Goal: Information Seeking & Learning: Check status

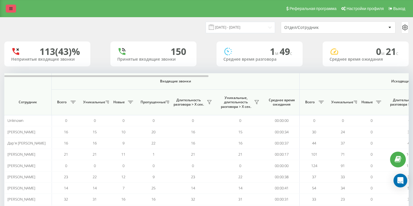
click at [11, 10] on icon at bounding box center [10, 9] width 3 height 4
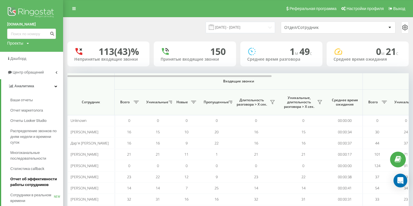
scroll to position [15, 0]
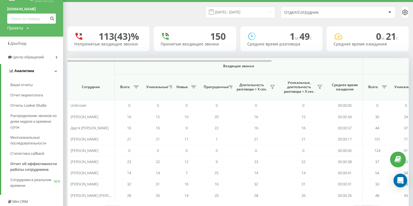
click at [55, 74] on link "Аналитика" at bounding box center [32, 71] width 62 height 14
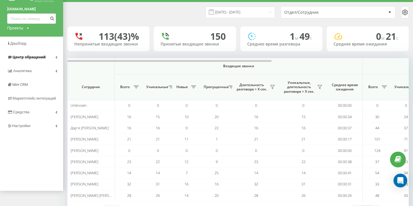
click at [49, 61] on link "Центр обращений" at bounding box center [31, 57] width 63 height 14
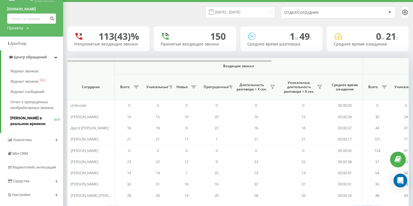
click at [45, 117] on span "[PERSON_NAME] в реальном времени" at bounding box center [32, 121] width 44 height 11
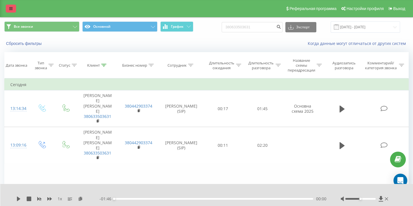
click at [11, 8] on icon at bounding box center [10, 9] width 3 height 4
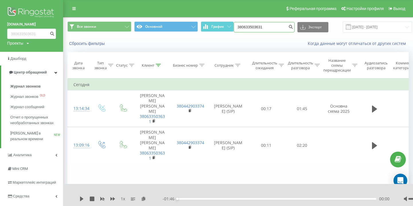
click at [271, 27] on input "380633503631" at bounding box center [264, 27] width 61 height 10
paste input "+38 (095) 840-29-57"
click at [270, 27] on input "+38 (095) 840-29-57" at bounding box center [264, 27] width 61 height 10
type input "0958402957"
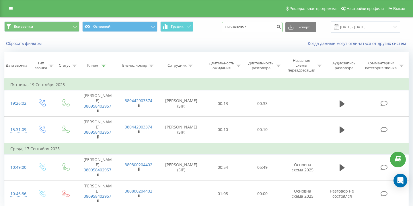
click at [242, 27] on input "0958402957" at bounding box center [252, 27] width 61 height 10
click at [241, 27] on input "0958402957" at bounding box center [252, 27] width 61 height 10
type input "380958402957"
click at [281, 25] on icon "submit" at bounding box center [278, 25] width 5 height 3
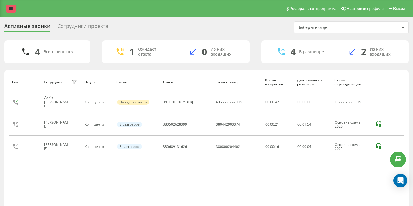
click at [14, 6] on link at bounding box center [11, 9] width 10 height 8
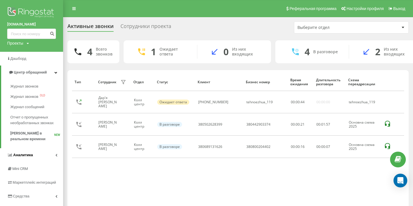
click at [46, 159] on link "Аналитика" at bounding box center [31, 155] width 63 height 14
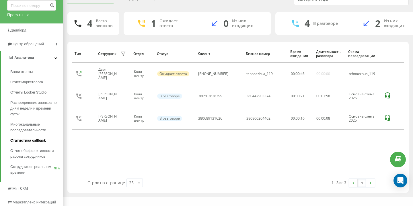
scroll to position [28, 0]
click at [46, 156] on span "Отчет об эффективности работы сотрудников" at bounding box center [35, 153] width 50 height 11
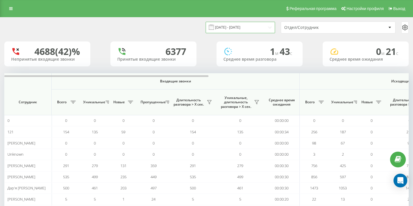
click at [268, 29] on input "[DATE] - [DATE]" at bounding box center [240, 27] width 69 height 11
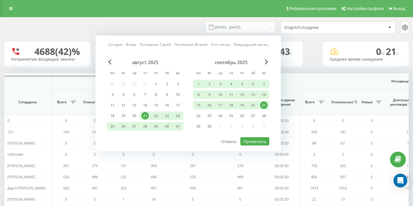
click at [264, 106] on div "21" at bounding box center [263, 105] width 7 height 7
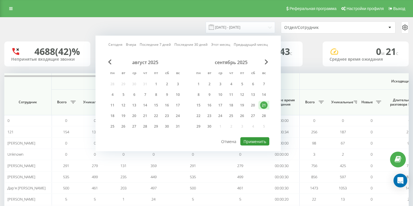
click at [259, 141] on button "Применить" at bounding box center [254, 142] width 29 height 8
type input "[DATE] - [DATE]"
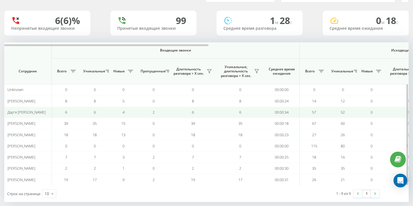
scroll to position [30, 0]
